Goal: Find specific page/section: Find specific page/section

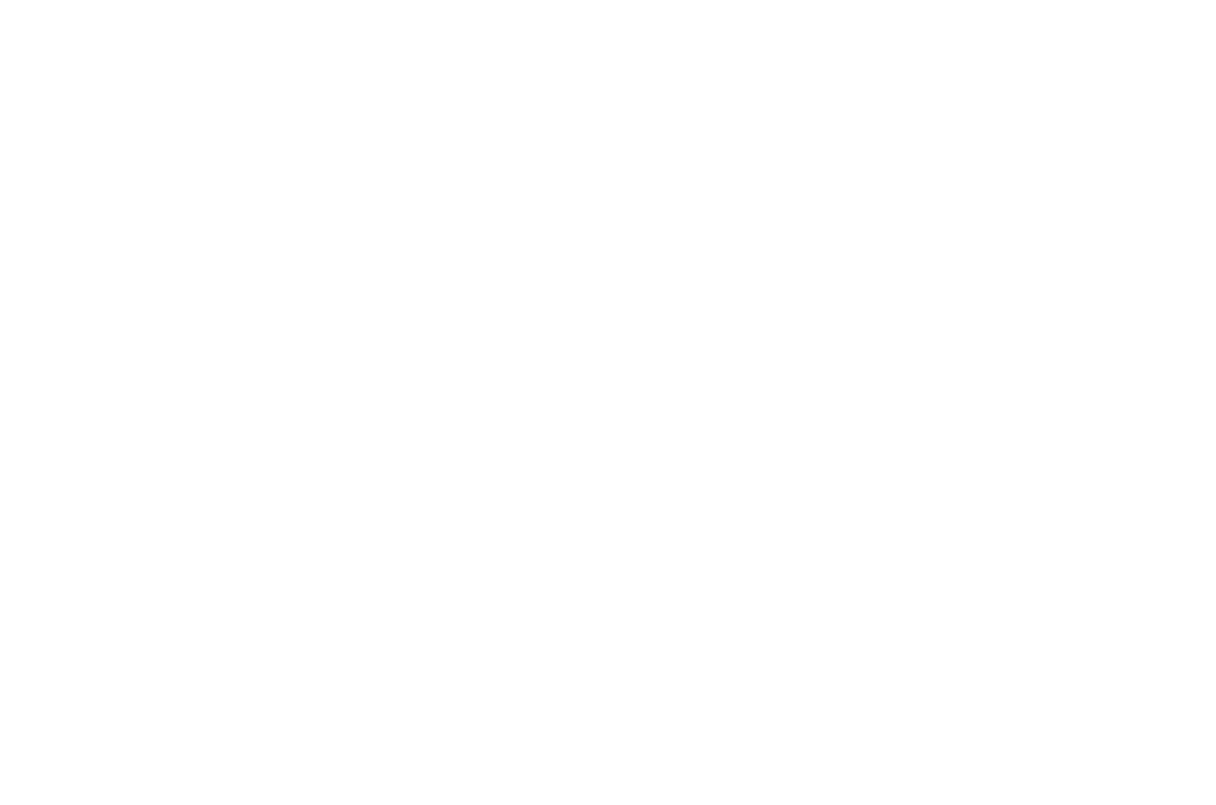
type input "/page-5"
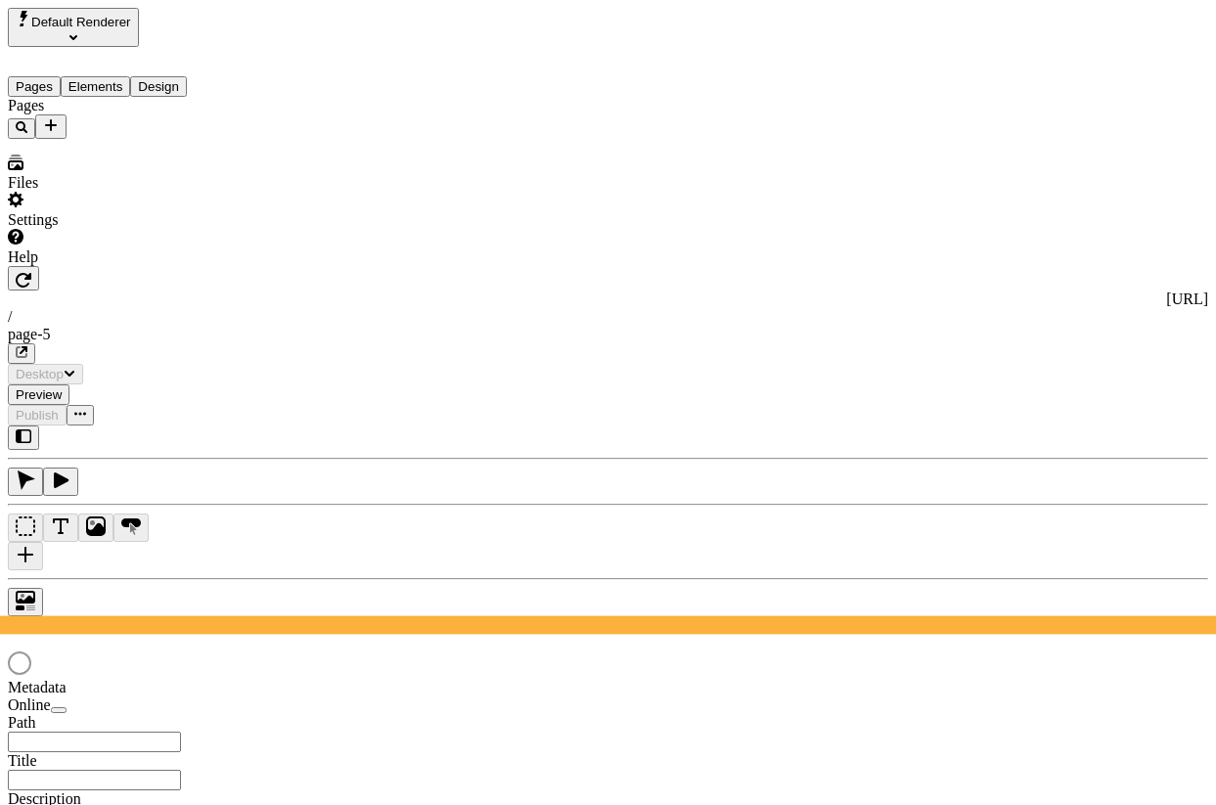
type input "/page-5"
